Goal: Task Accomplishment & Management: Complete application form

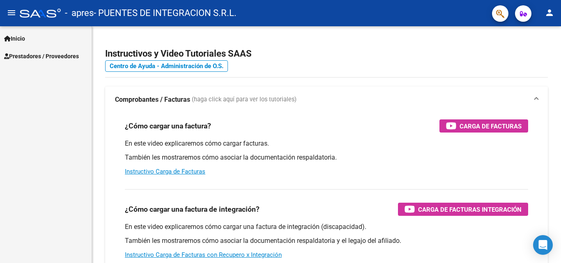
click at [22, 41] on span "Inicio" at bounding box center [14, 38] width 21 height 9
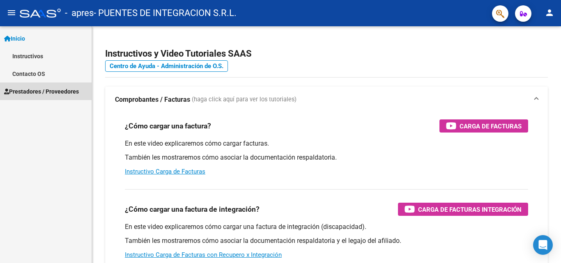
click at [32, 89] on span "Prestadores / Proveedores" at bounding box center [41, 91] width 75 height 9
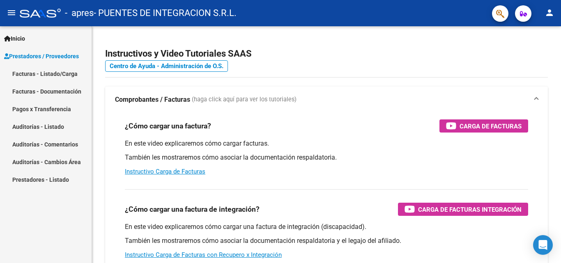
click at [22, 72] on link "Facturas - Listado/Carga" at bounding box center [46, 74] width 92 height 18
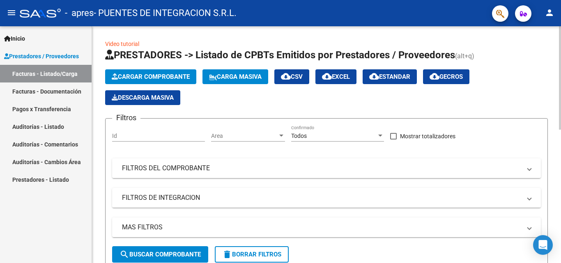
click at [173, 78] on span "Cargar Comprobante" at bounding box center [151, 76] width 78 height 7
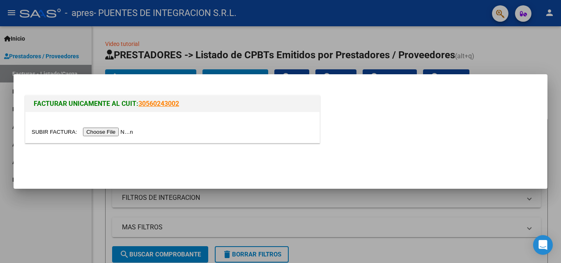
click at [111, 132] on input "file" at bounding box center [84, 132] width 104 height 9
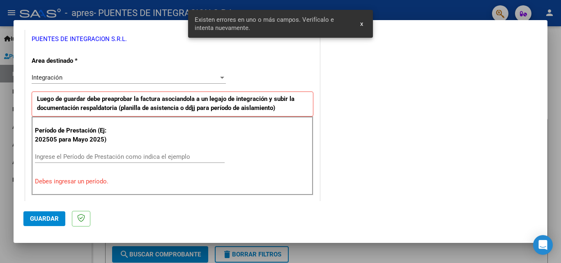
scroll to position [185, 0]
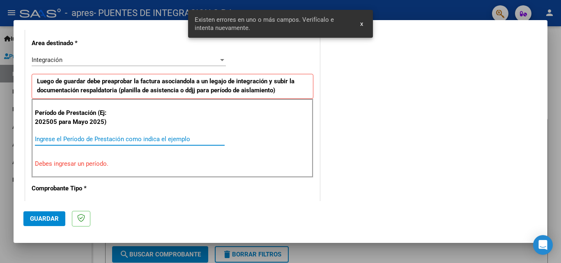
click at [74, 140] on input "Ingrese el Período de Prestación como indica el ejemplo" at bounding box center [130, 139] width 190 height 7
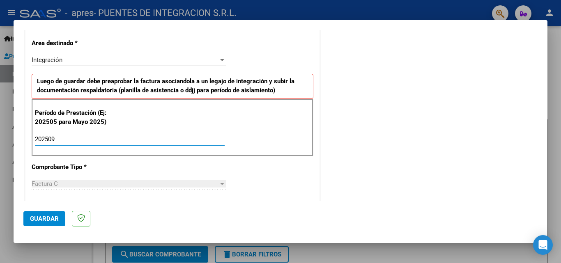
type input "202509"
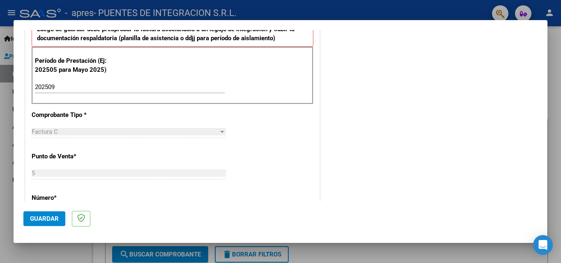
scroll to position [268, 0]
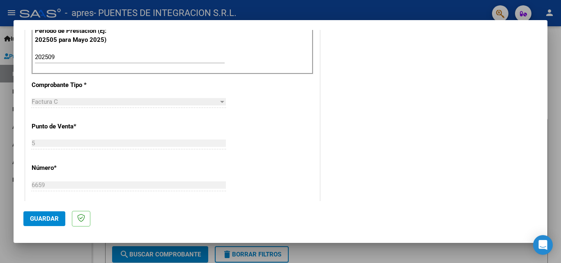
click at [48, 217] on span "Guardar" at bounding box center [44, 218] width 29 height 7
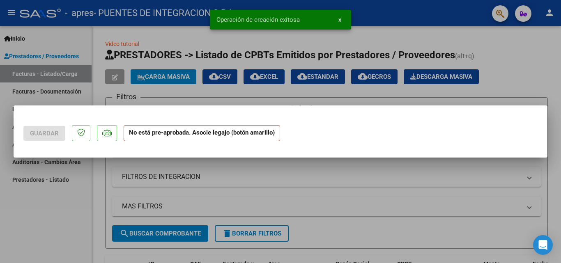
scroll to position [0, 0]
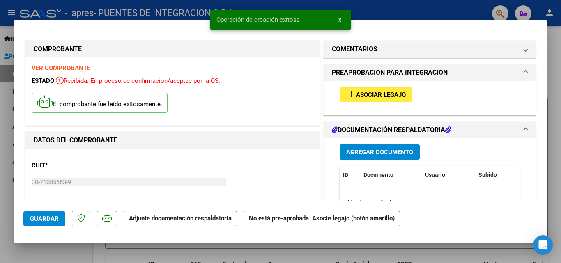
click at [362, 95] on span "Asociar Legajo" at bounding box center [381, 94] width 50 height 7
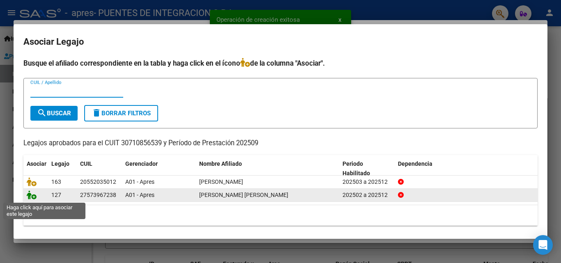
click at [31, 195] on icon at bounding box center [32, 195] width 10 height 9
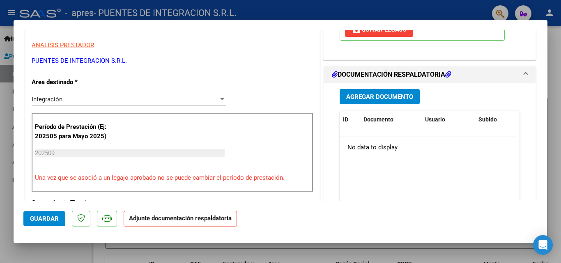
scroll to position [164, 0]
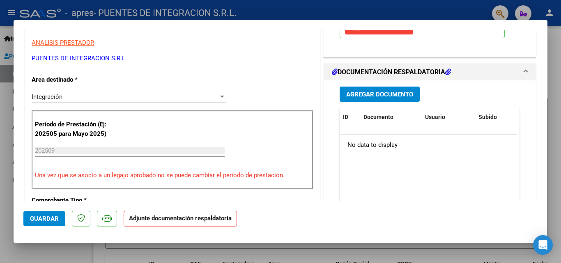
click at [360, 94] on span "Agregar Documento" at bounding box center [379, 94] width 67 height 7
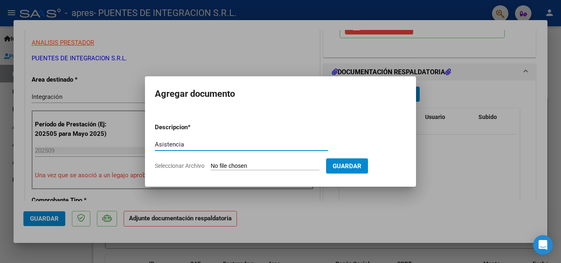
type input "Asistencia"
click at [262, 168] on input "Seleccionar Archivo" at bounding box center [265, 167] width 109 height 8
type input "C:\fakepath\Asist.Davalos Oriana.pdf"
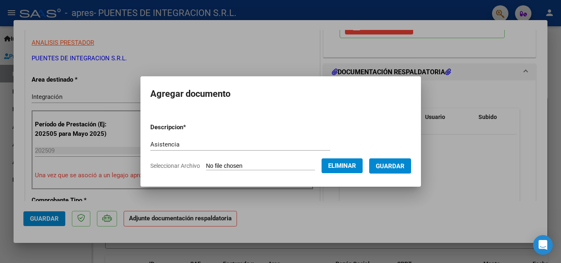
click at [390, 164] on span "Guardar" at bounding box center [390, 166] width 29 height 7
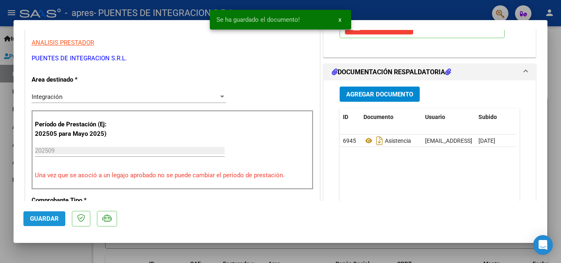
click at [51, 219] on span "Guardar" at bounding box center [44, 218] width 29 height 7
click at [48, 247] on div at bounding box center [280, 131] width 561 height 263
type input "$ 0,00"
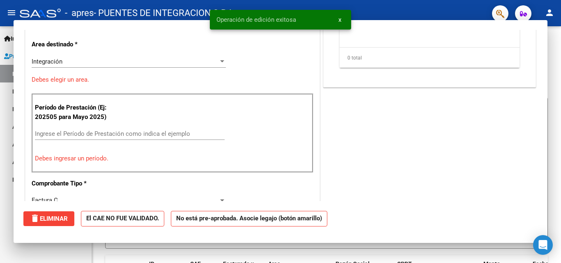
scroll to position [139, 0]
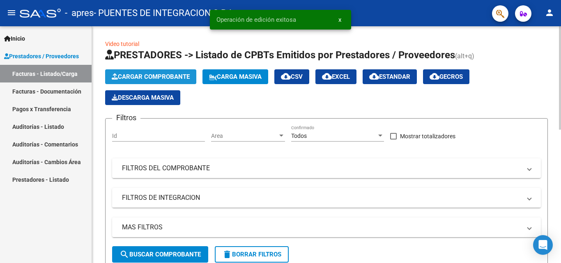
click at [135, 76] on span "Cargar Comprobante" at bounding box center [151, 76] width 78 height 7
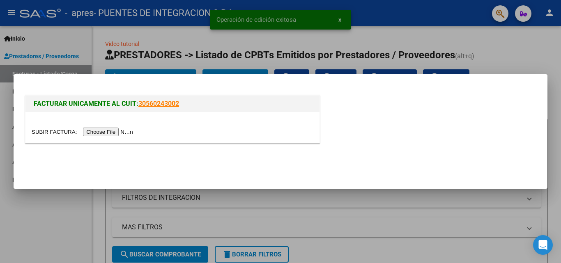
click at [104, 132] on input "file" at bounding box center [84, 132] width 104 height 9
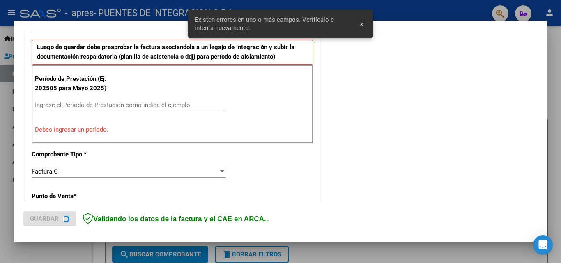
scroll to position [226, 0]
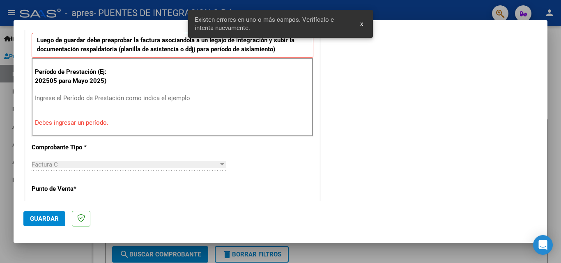
click at [87, 98] on input "Ingrese el Período de Prestación como indica el ejemplo" at bounding box center [130, 98] width 190 height 7
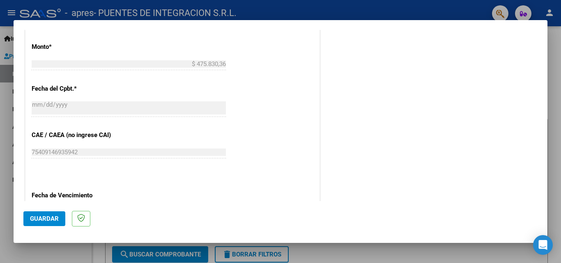
scroll to position [432, 0]
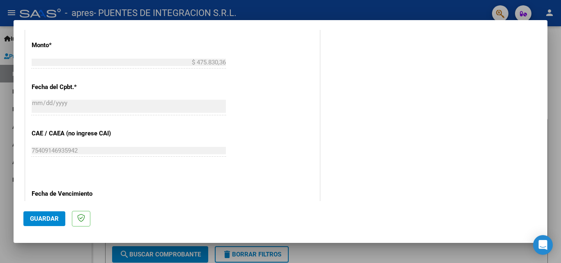
type input "202509"
click at [44, 219] on span "Guardar" at bounding box center [44, 218] width 29 height 7
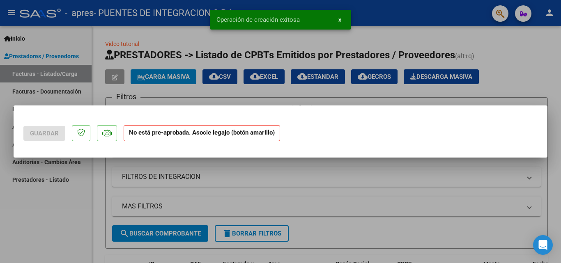
scroll to position [0, 0]
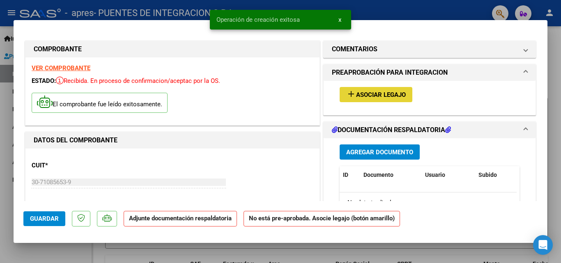
click at [378, 95] on span "Asociar Legajo" at bounding box center [381, 94] width 50 height 7
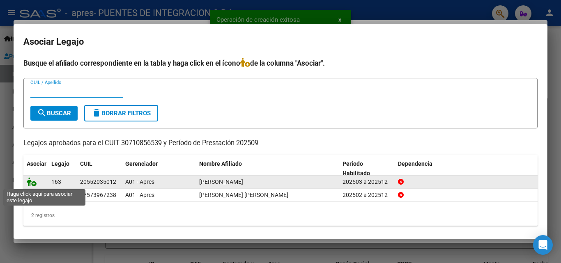
click at [32, 184] on icon at bounding box center [32, 182] width 10 height 9
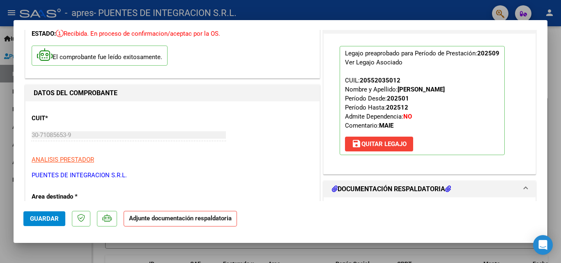
scroll to position [82, 0]
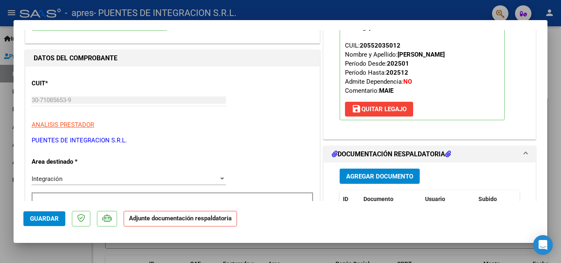
click at [364, 179] on span "Agregar Documento" at bounding box center [379, 176] width 67 height 7
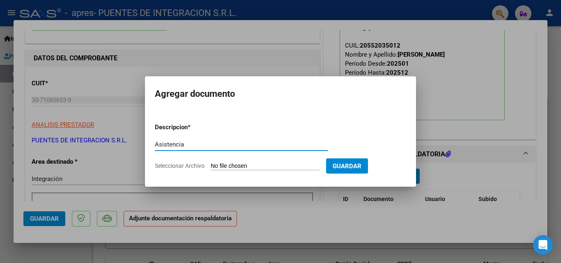
type input "Asistencia"
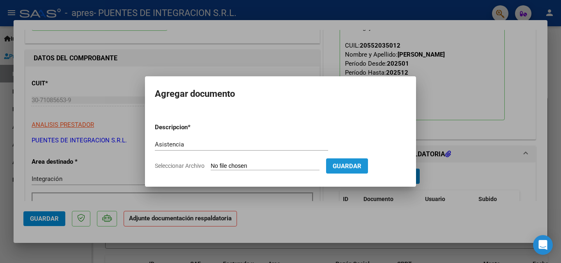
click at [346, 170] on button "Guardar" at bounding box center [347, 166] width 42 height 15
click at [225, 167] on input "Seleccionar Archivo" at bounding box center [265, 167] width 109 height 8
type input "C:\fakepath\Asist.Finck Julian.pdf"
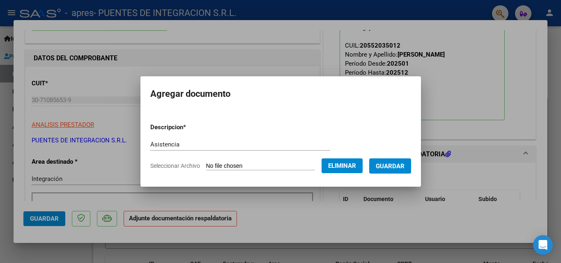
click at [385, 168] on span "Guardar" at bounding box center [390, 166] width 29 height 7
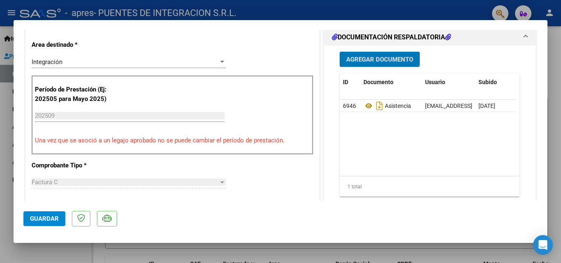
scroll to position [194, 0]
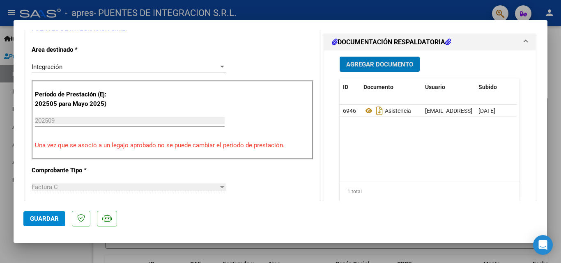
click at [42, 220] on span "Guardar" at bounding box center [44, 218] width 29 height 7
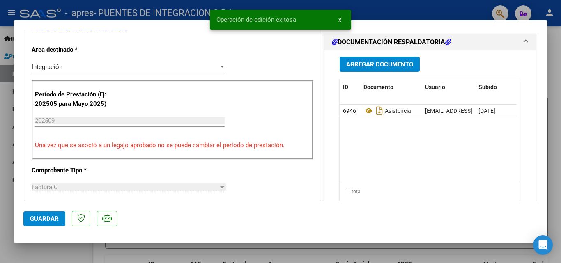
click at [35, 250] on div at bounding box center [280, 131] width 561 height 263
type input "$ 0,00"
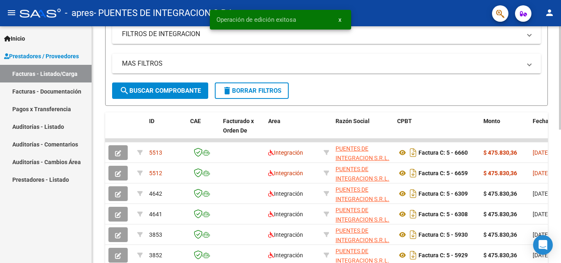
scroll to position [164, 0]
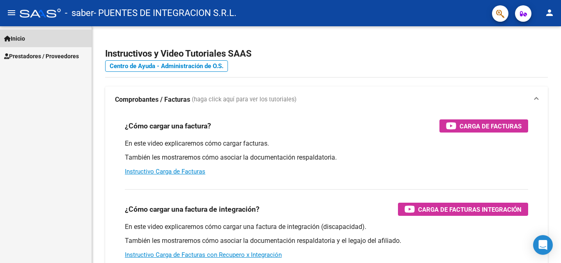
click at [24, 39] on span "Inicio" at bounding box center [14, 38] width 21 height 9
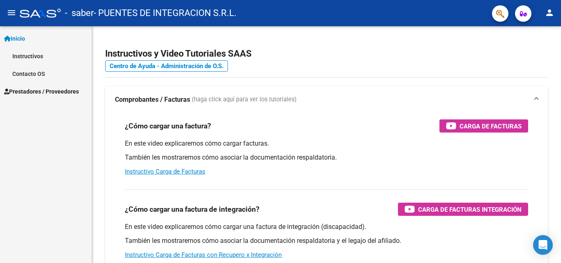
click at [23, 96] on link "Prestadores / Proveedores" at bounding box center [46, 92] width 92 height 18
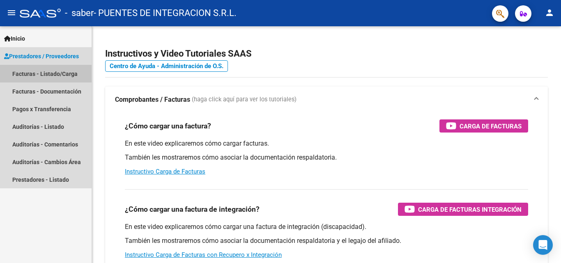
click at [24, 75] on link "Facturas - Listado/Carga" at bounding box center [46, 74] width 92 height 18
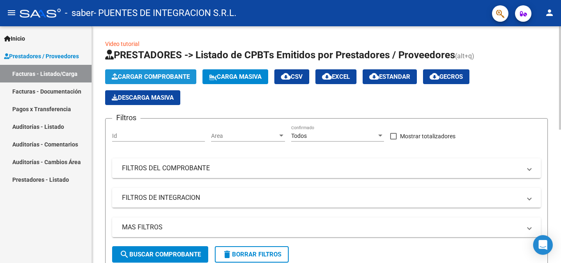
click at [167, 76] on span "Cargar Comprobante" at bounding box center [151, 76] width 78 height 7
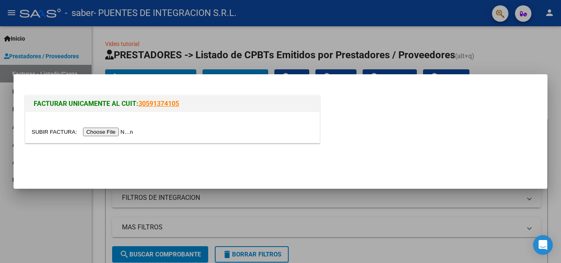
click at [99, 132] on input "file" at bounding box center [84, 132] width 104 height 9
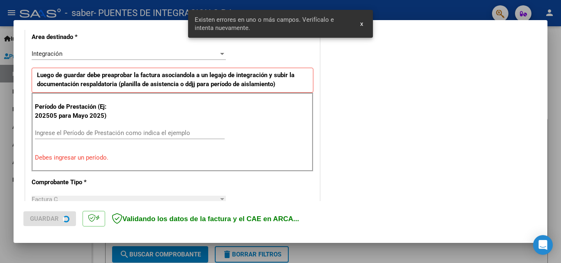
scroll to position [201, 0]
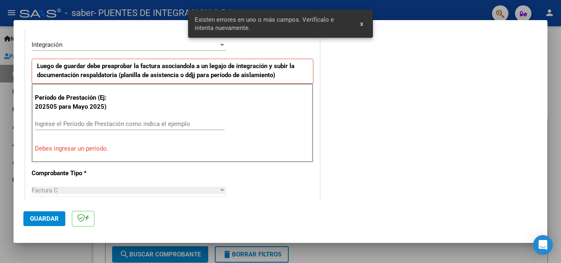
click at [73, 126] on input "Ingrese el Período de Prestación como indica el ejemplo" at bounding box center [130, 123] width 190 height 7
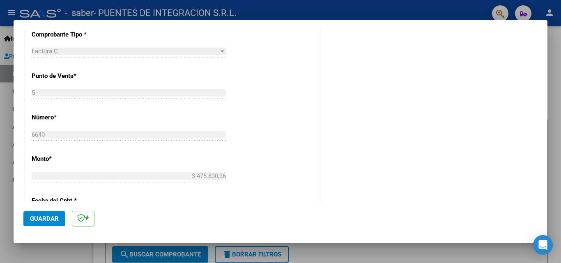
scroll to position [324, 0]
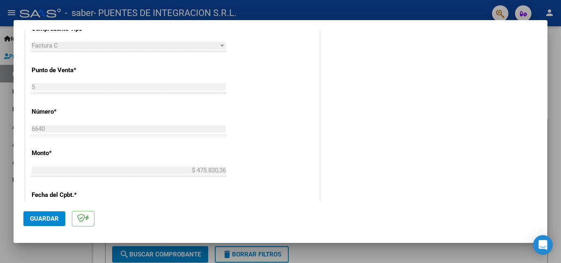
type input "202509"
click at [46, 221] on span "Guardar" at bounding box center [44, 218] width 29 height 7
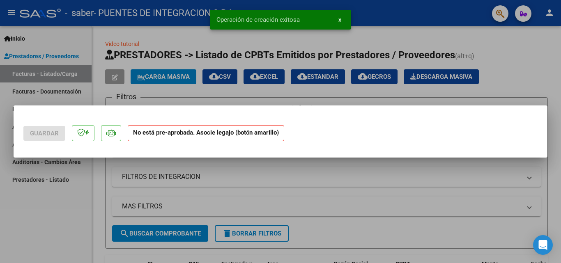
scroll to position [0, 0]
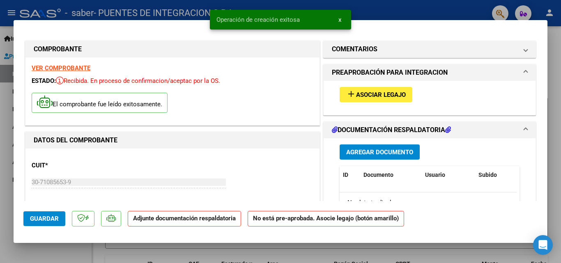
click at [364, 97] on span "Asociar Legajo" at bounding box center [381, 94] width 50 height 7
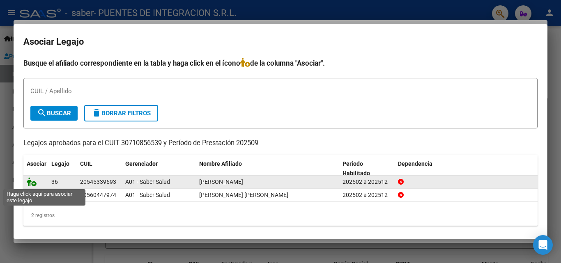
click at [30, 183] on icon at bounding box center [32, 182] width 10 height 9
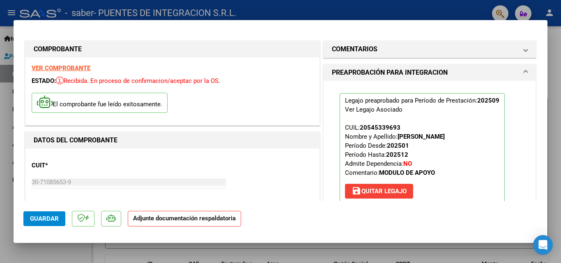
scroll to position [123, 0]
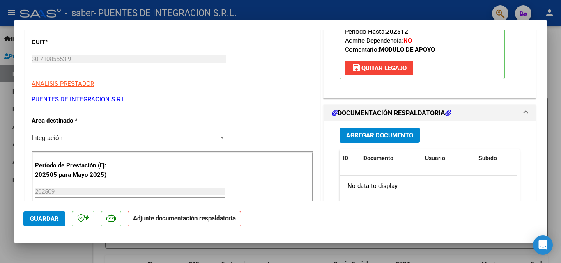
click at [382, 134] on span "Agregar Documento" at bounding box center [379, 135] width 67 height 7
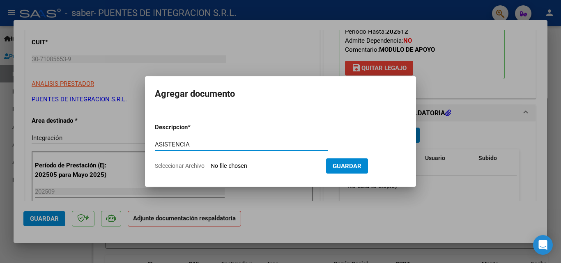
type input "ASISTENCIA"
click at [232, 163] on input "Seleccionar Archivo" at bounding box center [265, 167] width 109 height 8
type input "C:\fakepath\Asist.[PERSON_NAME] [PERSON_NAME].pdf"
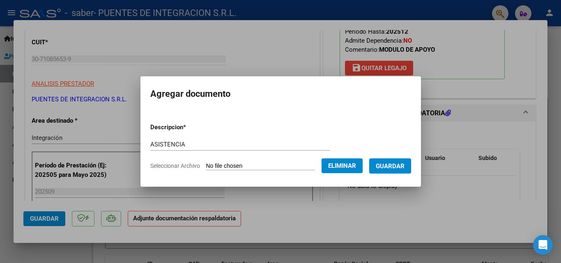
click at [389, 172] on button "Guardar" at bounding box center [390, 166] width 42 height 15
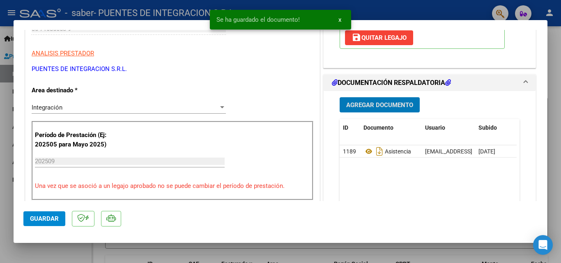
scroll to position [164, 0]
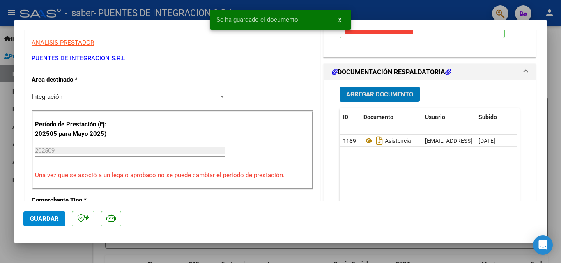
click at [33, 218] on span "Guardar" at bounding box center [44, 218] width 29 height 7
click at [42, 245] on div at bounding box center [280, 131] width 561 height 263
type input "$ 0,00"
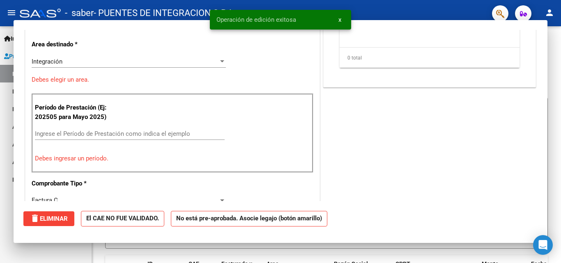
scroll to position [139, 0]
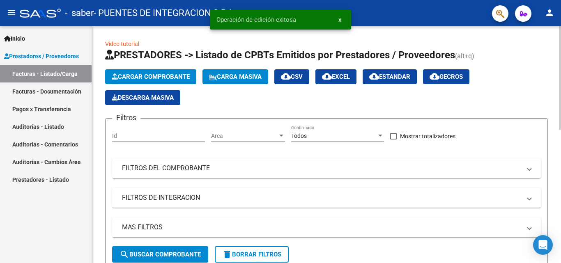
click at [129, 76] on span "Cargar Comprobante" at bounding box center [151, 76] width 78 height 7
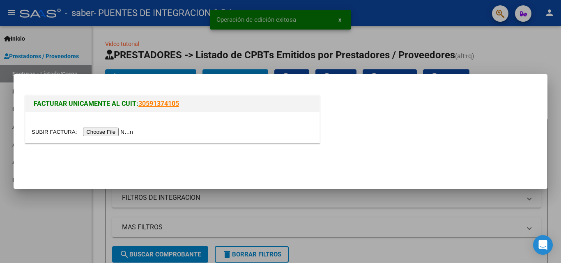
click at [103, 131] on input "file" at bounding box center [84, 132] width 104 height 9
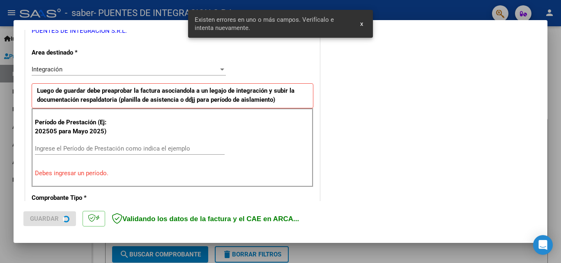
scroll to position [185, 0]
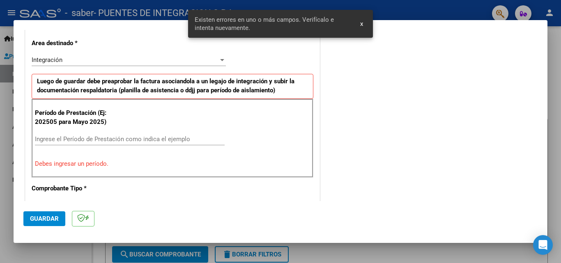
click at [93, 144] on div "Ingrese el Período de Prestación como indica el ejemplo" at bounding box center [130, 139] width 190 height 12
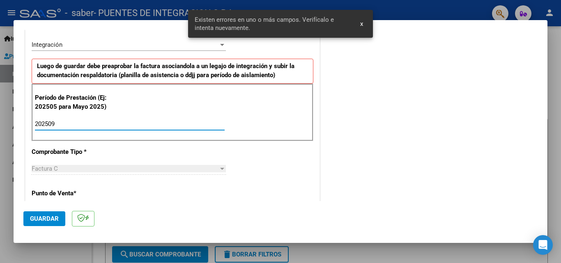
scroll to position [226, 0]
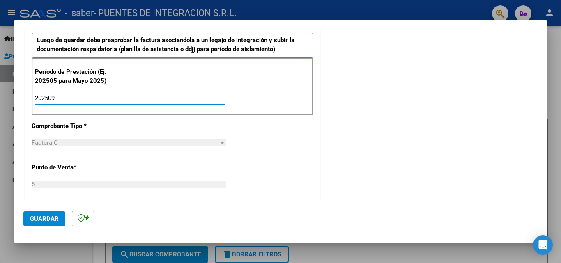
type input "202509"
click at [53, 216] on span "Guardar" at bounding box center [44, 218] width 29 height 7
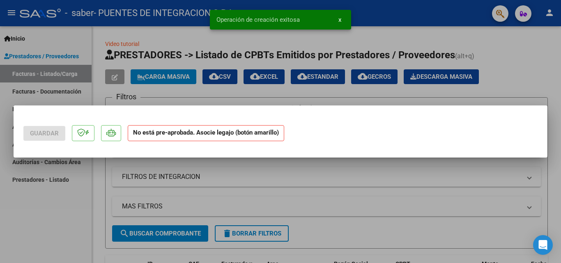
scroll to position [0, 0]
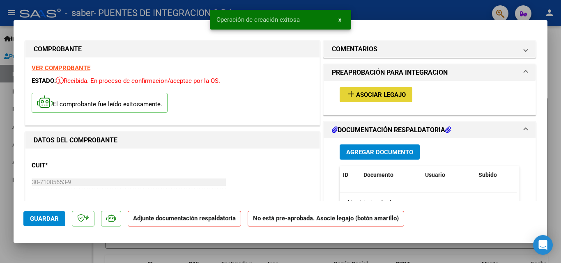
click at [351, 95] on mat-icon "add" at bounding box center [351, 94] width 10 height 10
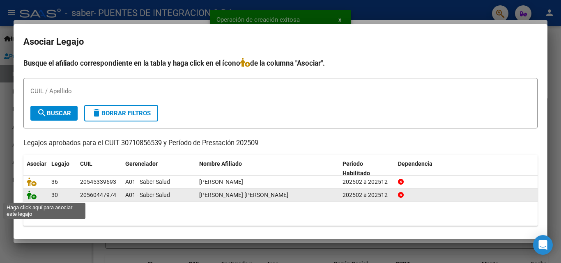
click at [31, 196] on icon at bounding box center [32, 195] width 10 height 9
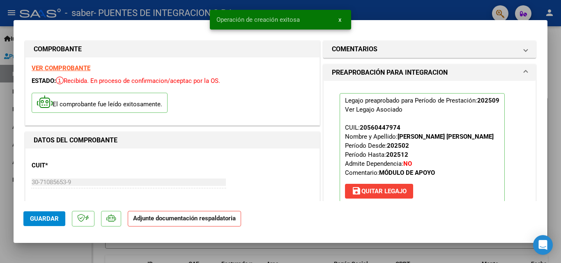
scroll to position [82, 0]
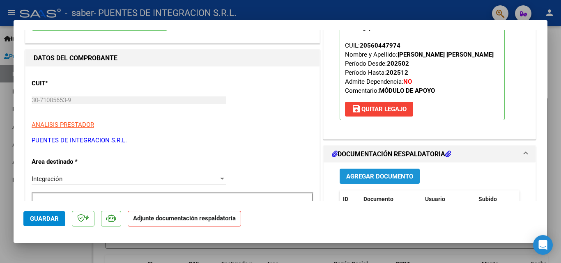
click at [366, 169] on button "Agregar Documento" at bounding box center [380, 176] width 80 height 15
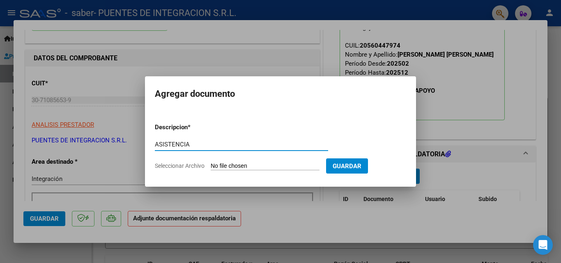
type input "ASISTENCIA"
click at [233, 168] on input "Seleccionar Archivo" at bounding box center [265, 167] width 109 height 8
type input "C:\fakepath\Asist.[PERSON_NAME].pdf"
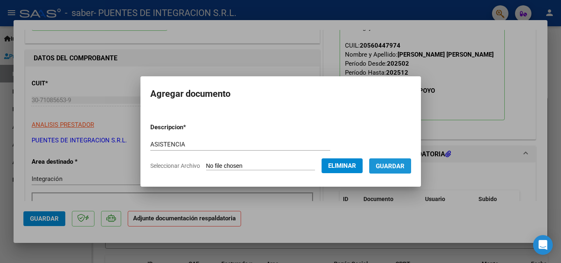
click at [393, 166] on span "Guardar" at bounding box center [390, 166] width 29 height 7
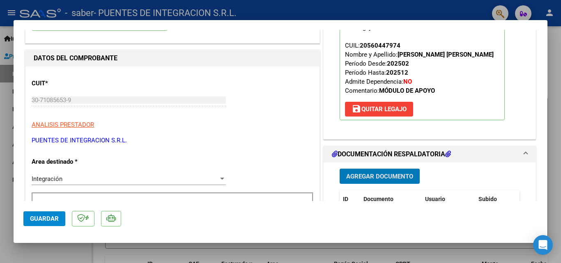
click at [56, 257] on div at bounding box center [280, 131] width 561 height 263
type input "$ 0,00"
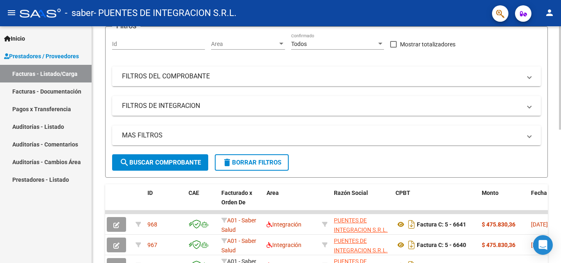
scroll to position [123, 0]
